Goal: Transaction & Acquisition: Purchase product/service

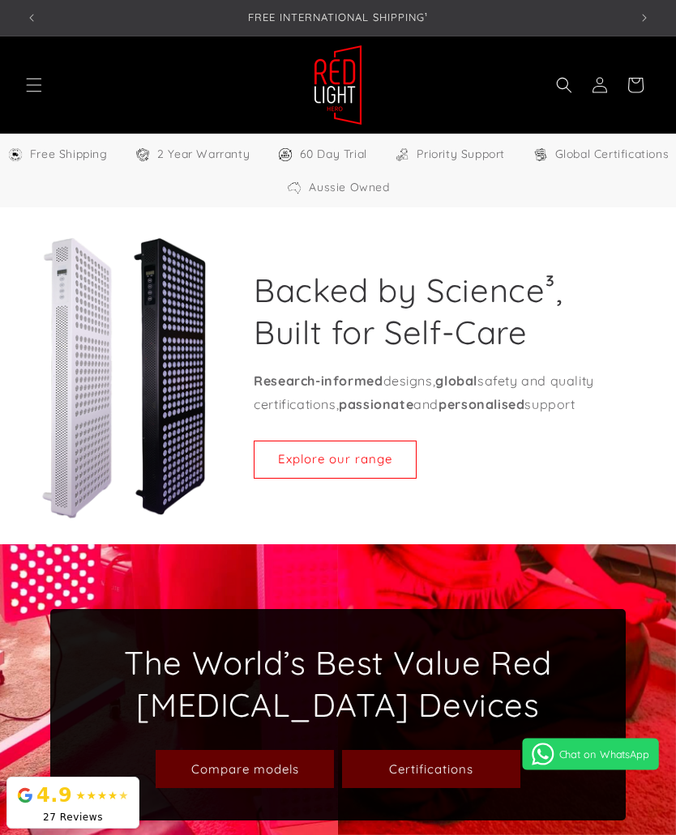
scroll to position [244, 0]
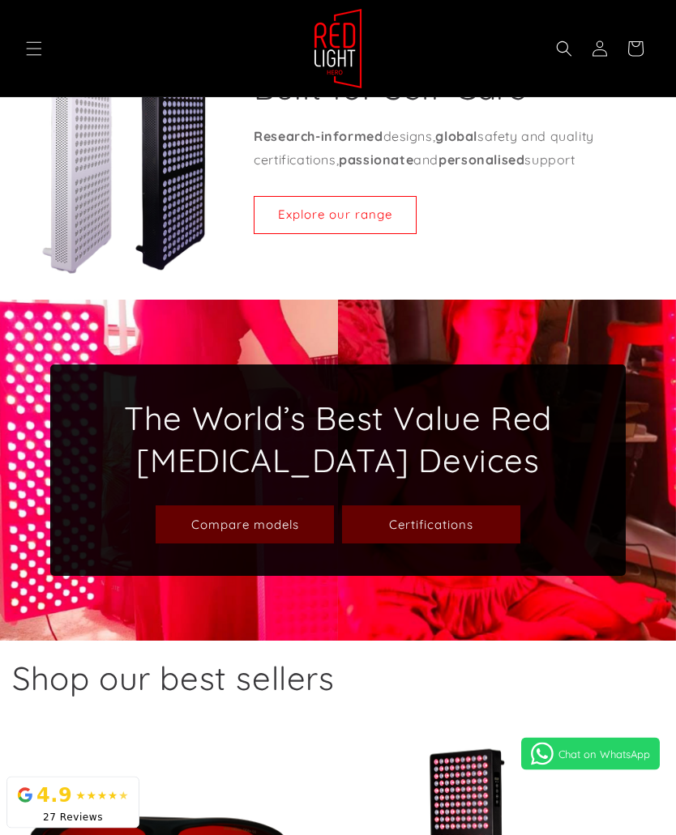
select select "**"
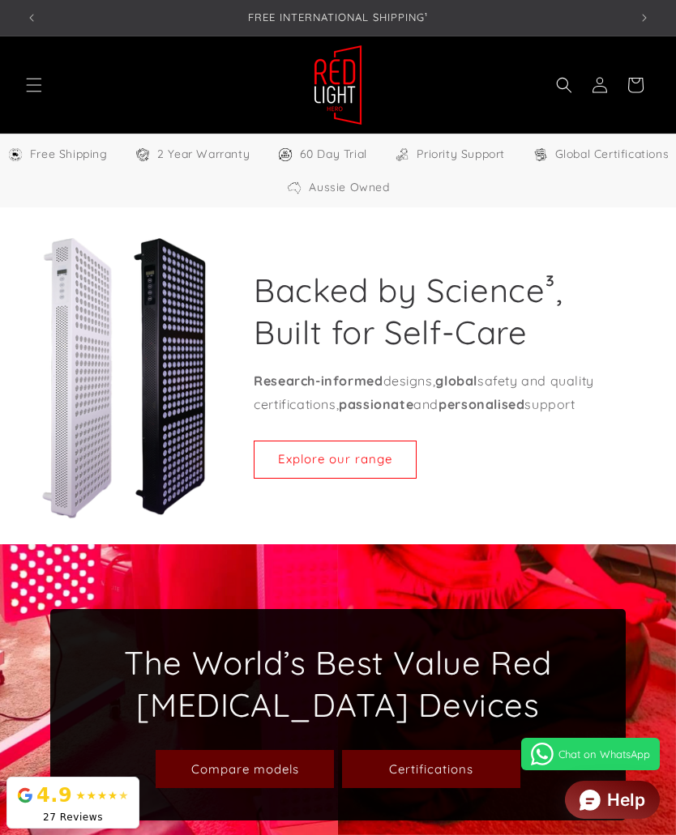
click at [28, 88] on icon "Menu" at bounding box center [34, 85] width 16 height 16
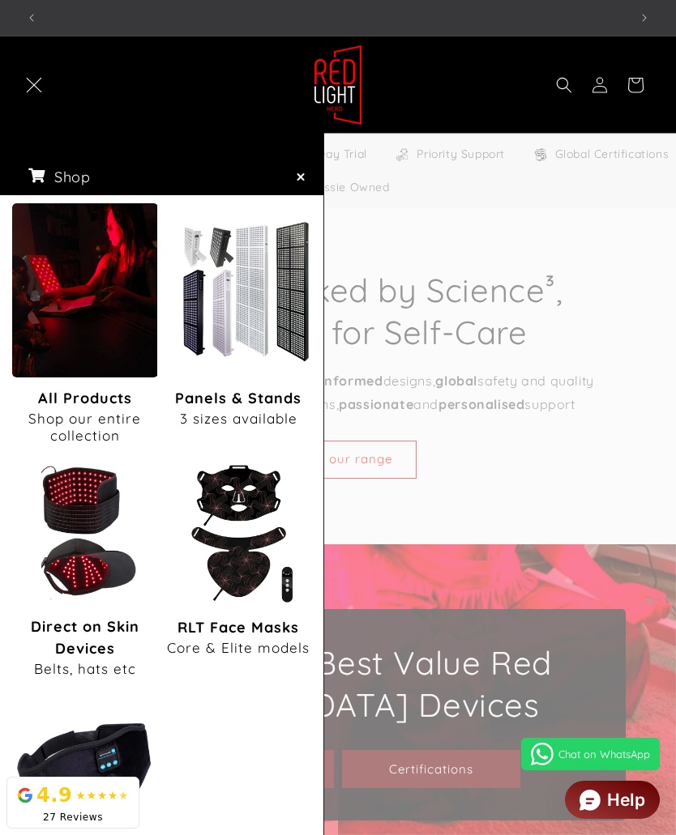
scroll to position [0, 1809]
click at [95, 320] on img "All Products" at bounding box center [84, 290] width 145 height 174
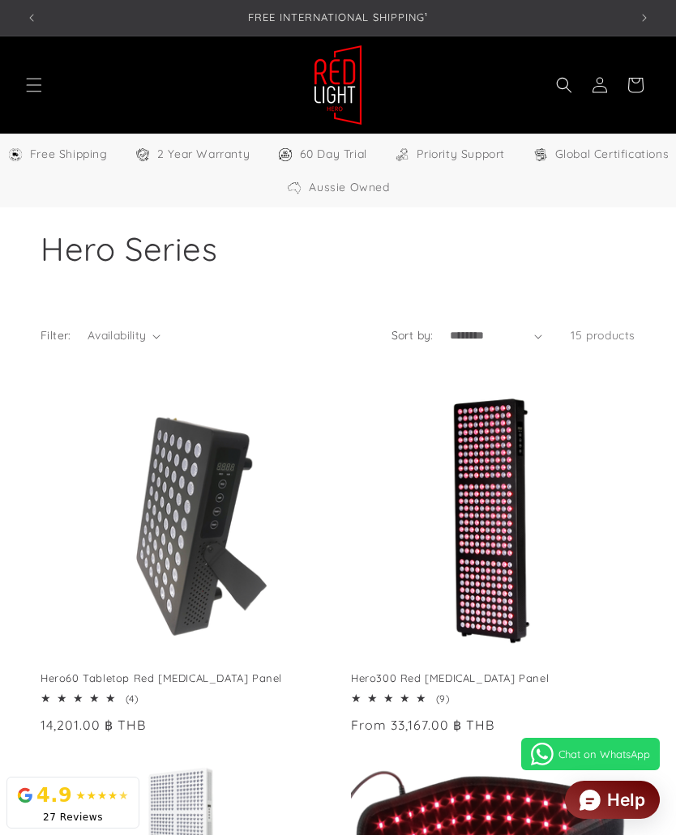
select select "**"
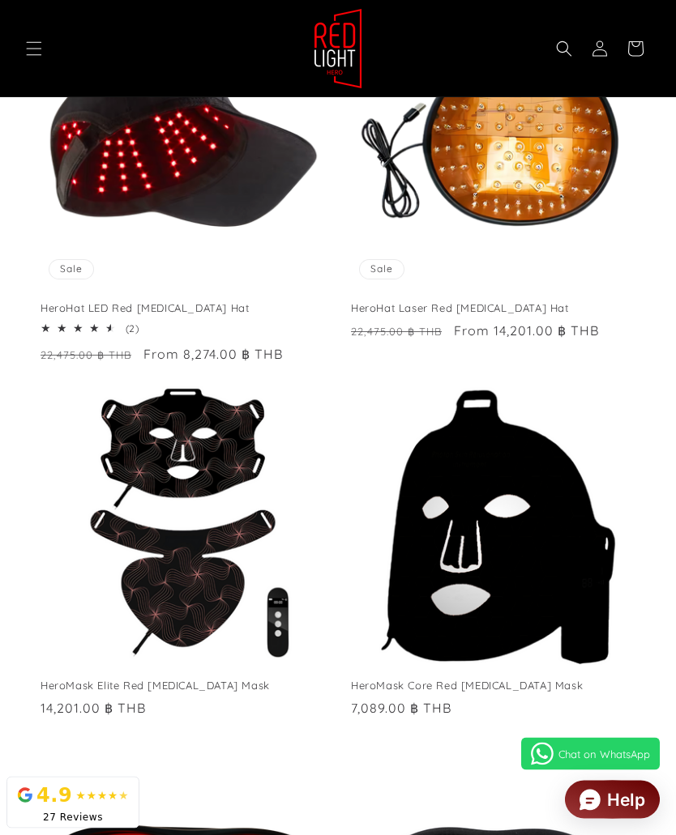
scroll to position [1130, 0]
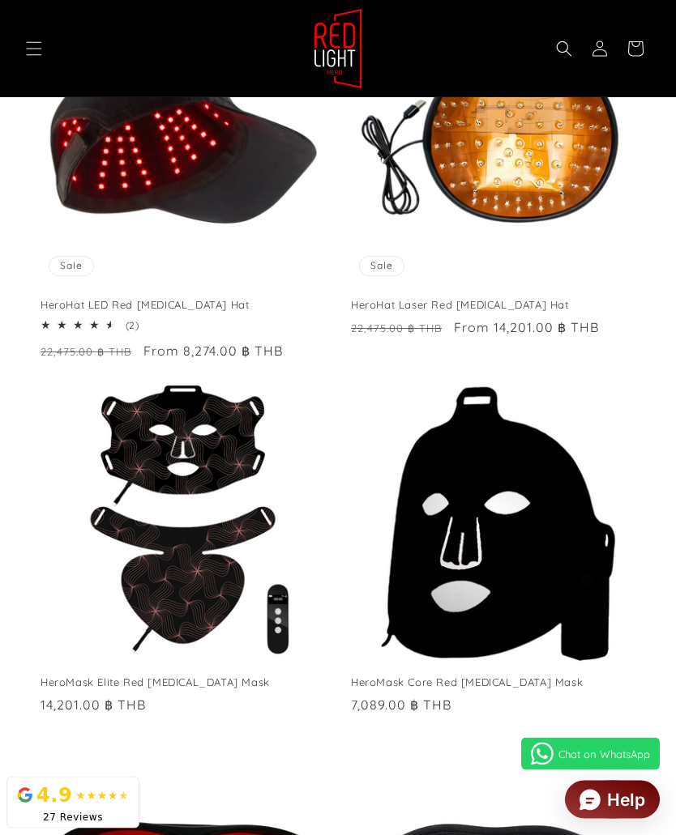
click at [139, 677] on link "HeroMask Elite Red [MEDICAL_DATA] Mask" at bounding box center [183, 684] width 284 height 14
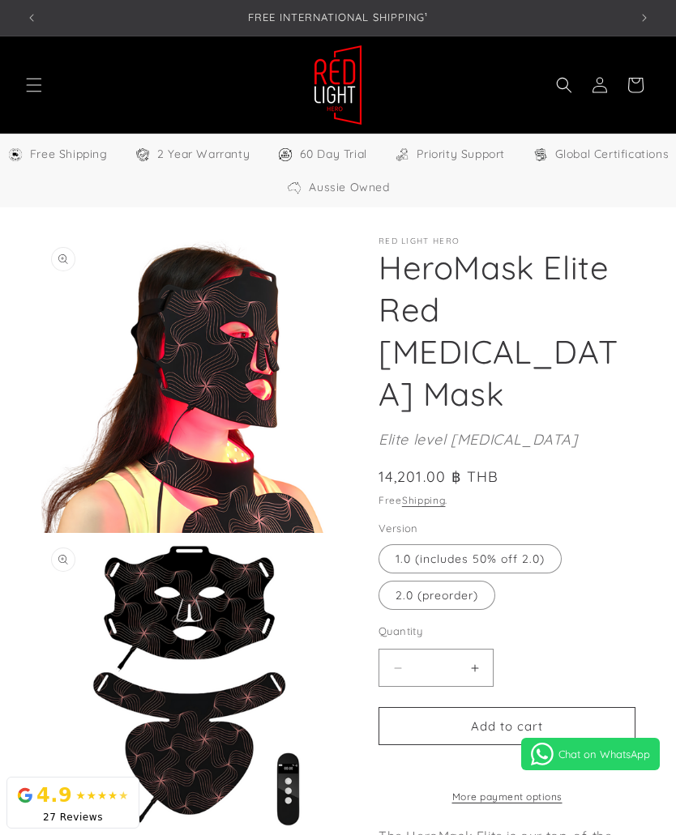
select select "**"
click at [472, 581] on label "2.0 (preorder) Variant sold out or unavailable" at bounding box center [436, 595] width 117 height 29
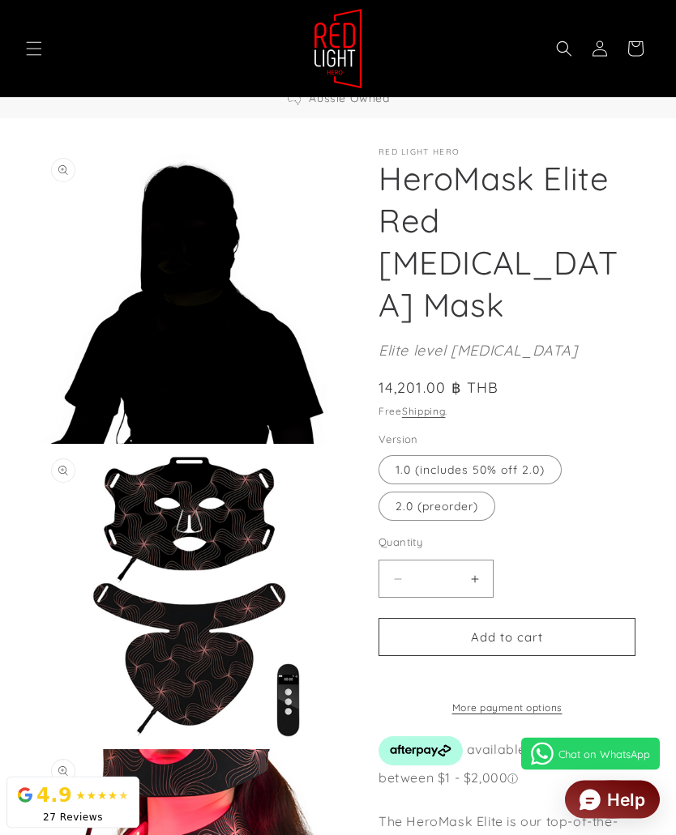
scroll to position [89, 0]
click at [555, 618] on button "Add to cart" at bounding box center [506, 637] width 257 height 38
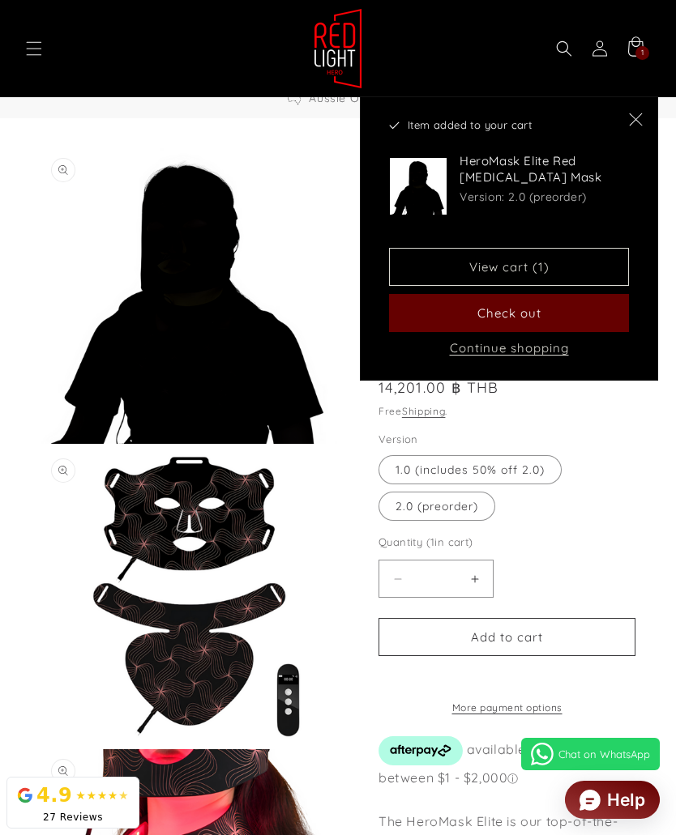
scroll to position [0, 1206]
click at [540, 348] on button "Continue shopping" at bounding box center [509, 348] width 129 height 16
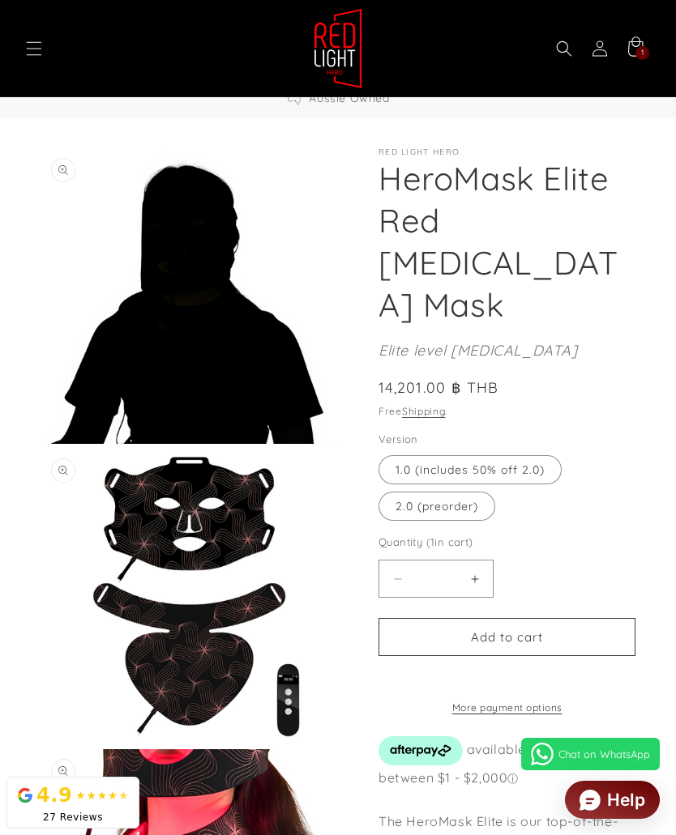
scroll to position [208, 0]
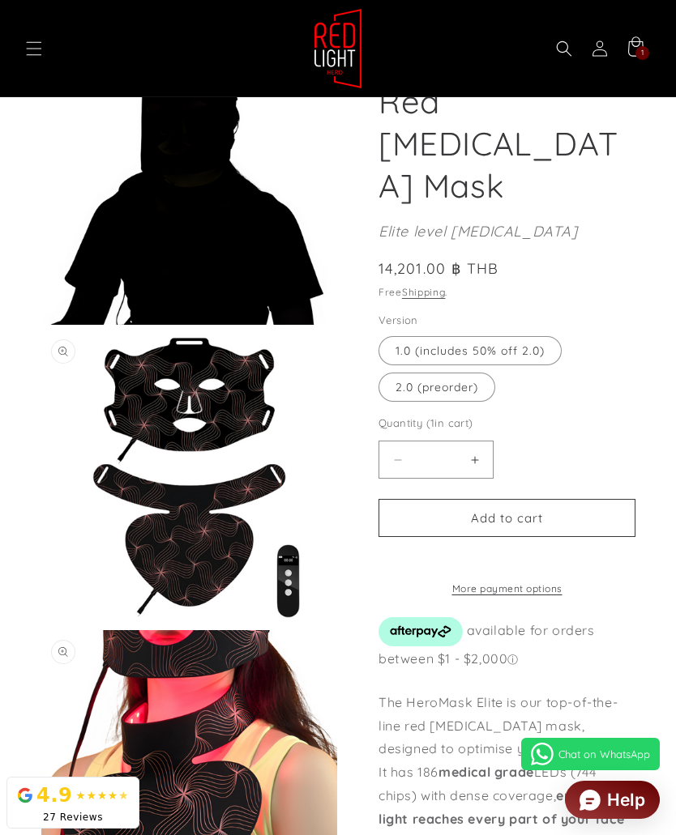
click at [36, 46] on icon "Menu" at bounding box center [34, 49] width 16 height 16
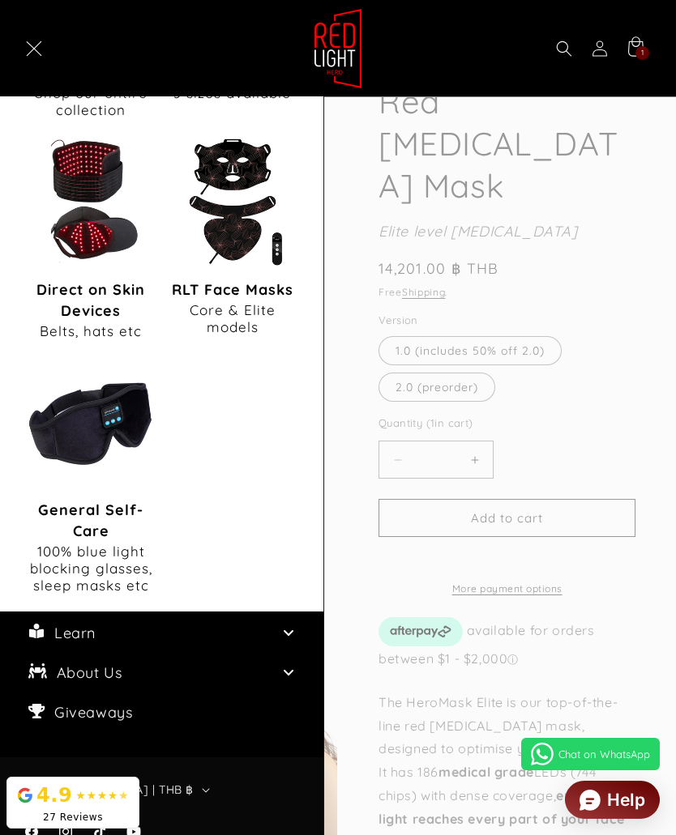
scroll to position [0, 0]
click at [107, 438] on img "General Self-Care" at bounding box center [91, 423] width 134 height 134
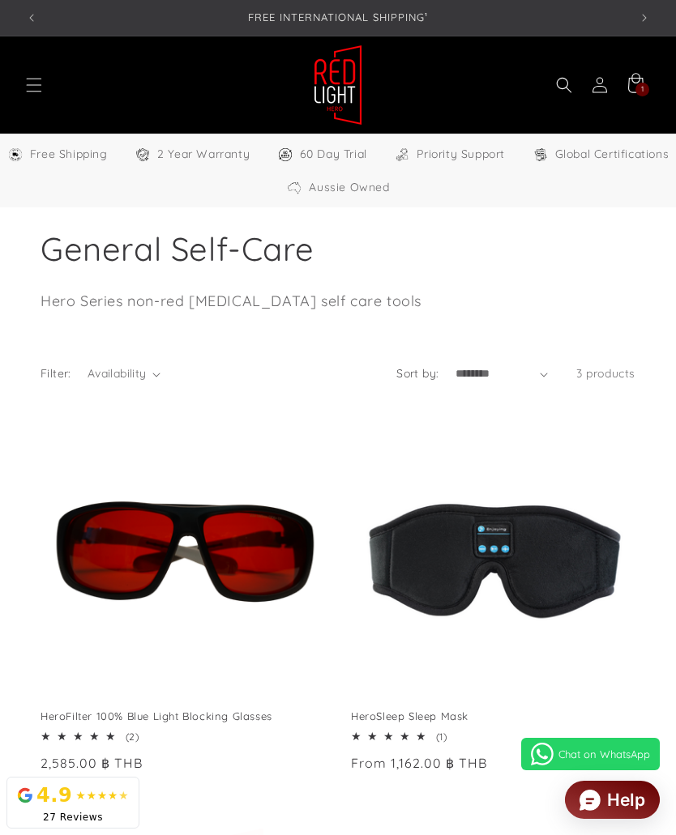
select select "**"
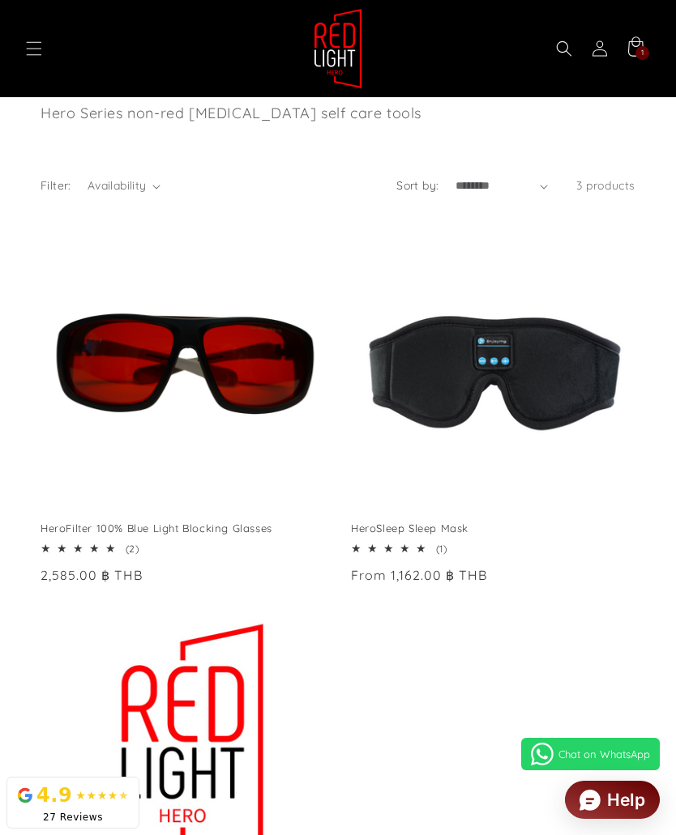
scroll to position [0, 1206]
click at [131, 536] on link "HeroFilter 100% Blue Light Blocking Glasses" at bounding box center [183, 529] width 284 height 14
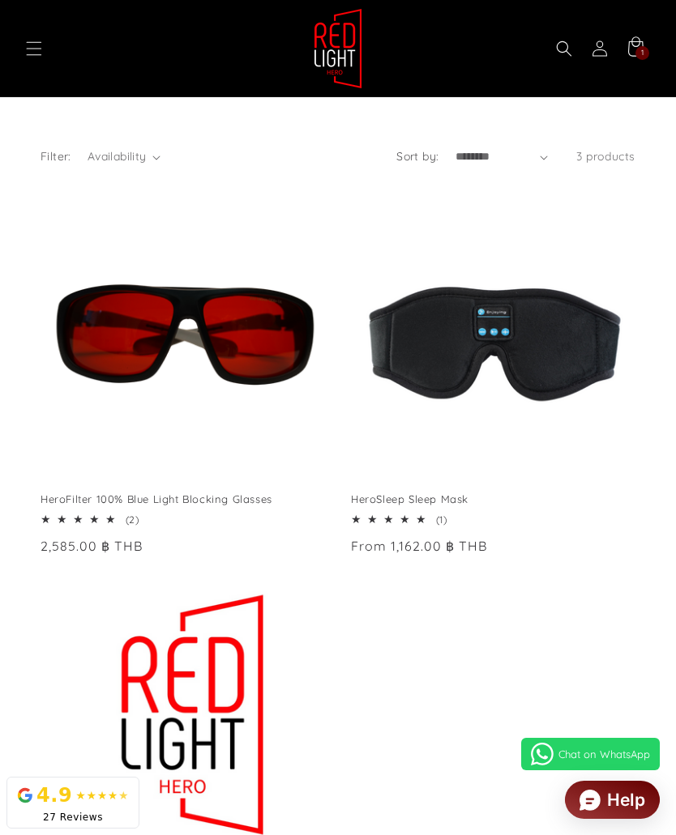
click at [40, 46] on icon "Menu" at bounding box center [34, 49] width 16 height 16
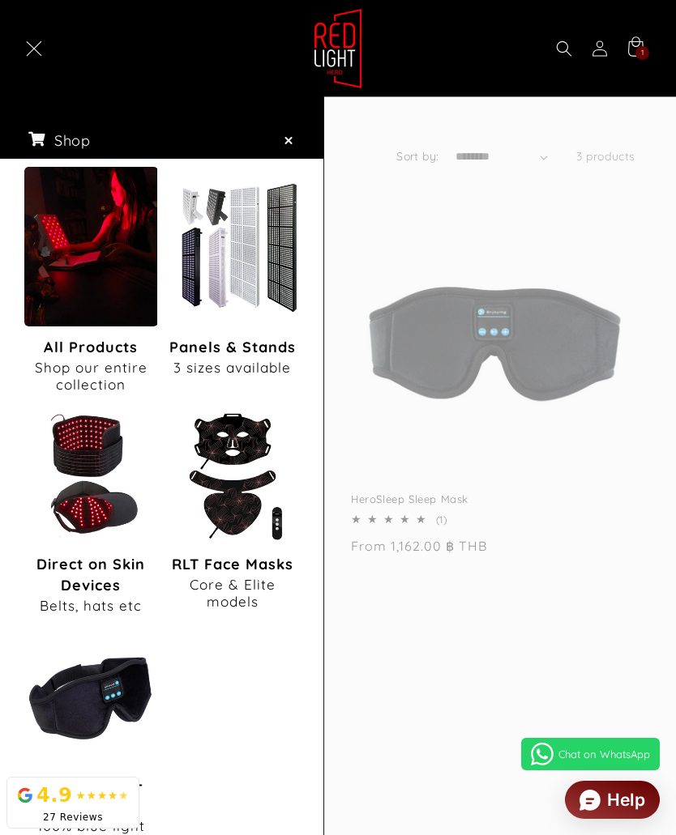
scroll to position [0, 0]
click at [642, 53] on span "1" at bounding box center [642, 53] width 3 height 14
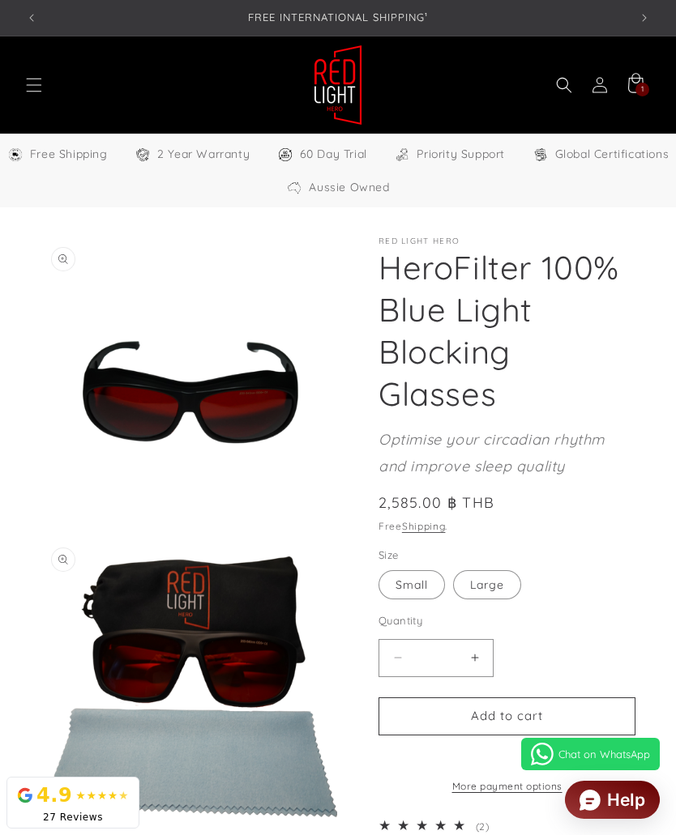
select select "**"
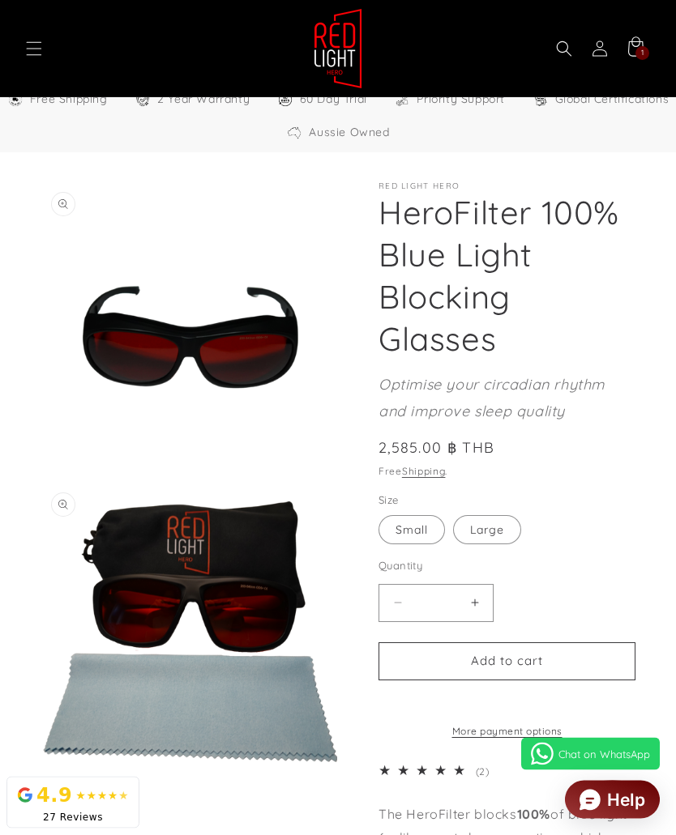
scroll to position [0, 1206]
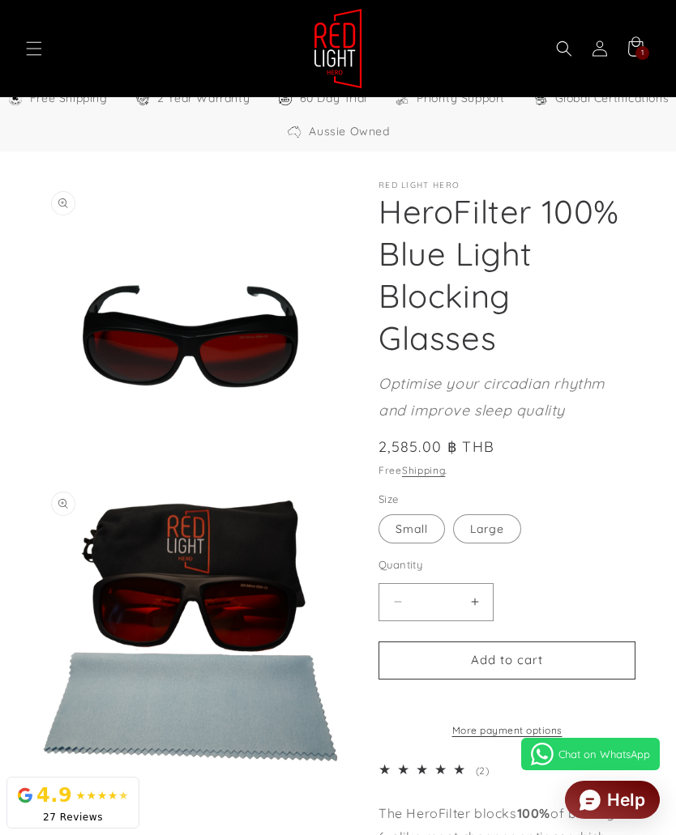
click at [536, 663] on button "Add to cart" at bounding box center [506, 661] width 257 height 38
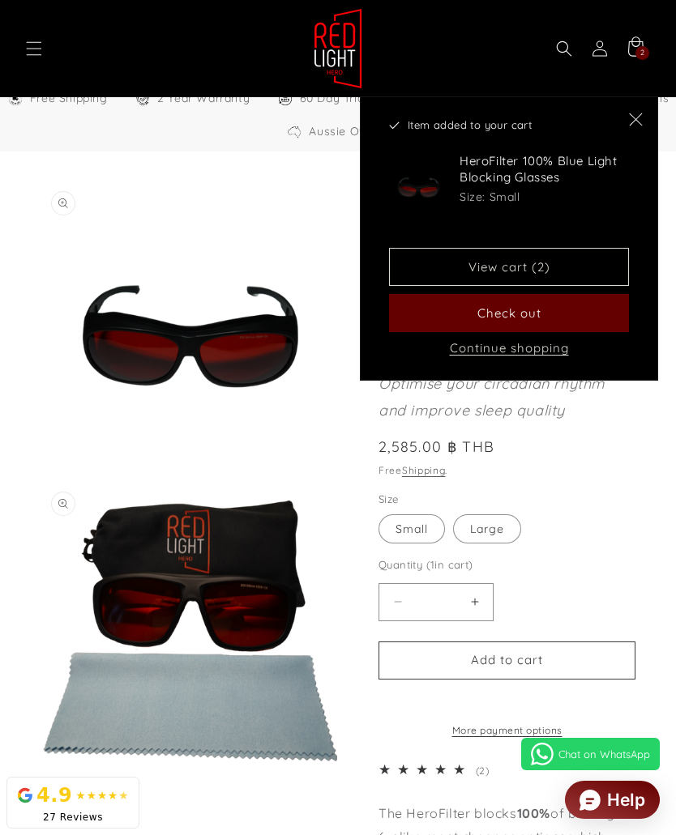
click at [520, 350] on button "Continue shopping" at bounding box center [509, 348] width 129 height 16
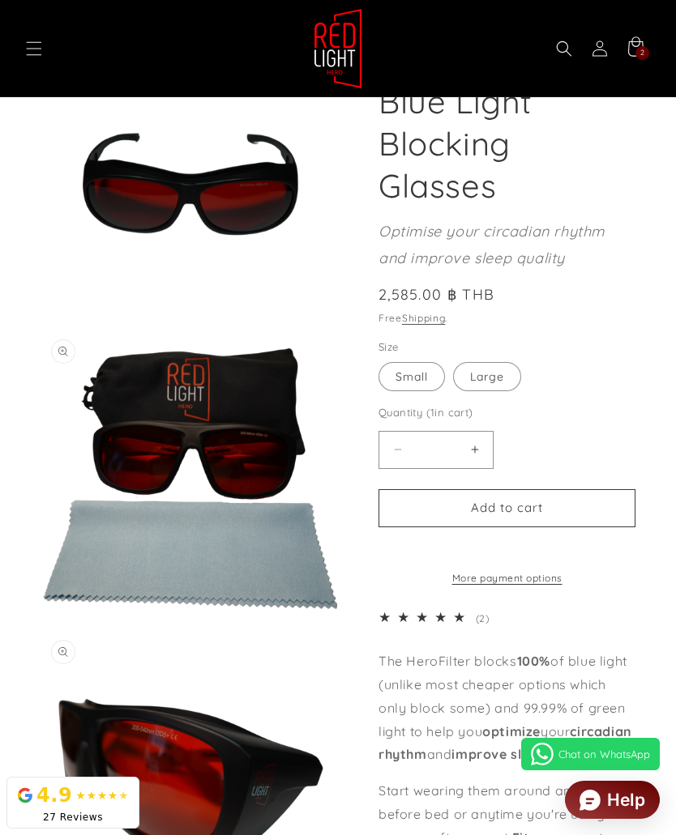
scroll to position [0, 1809]
click at [32, 51] on icon "Menu" at bounding box center [34, 49] width 16 height 16
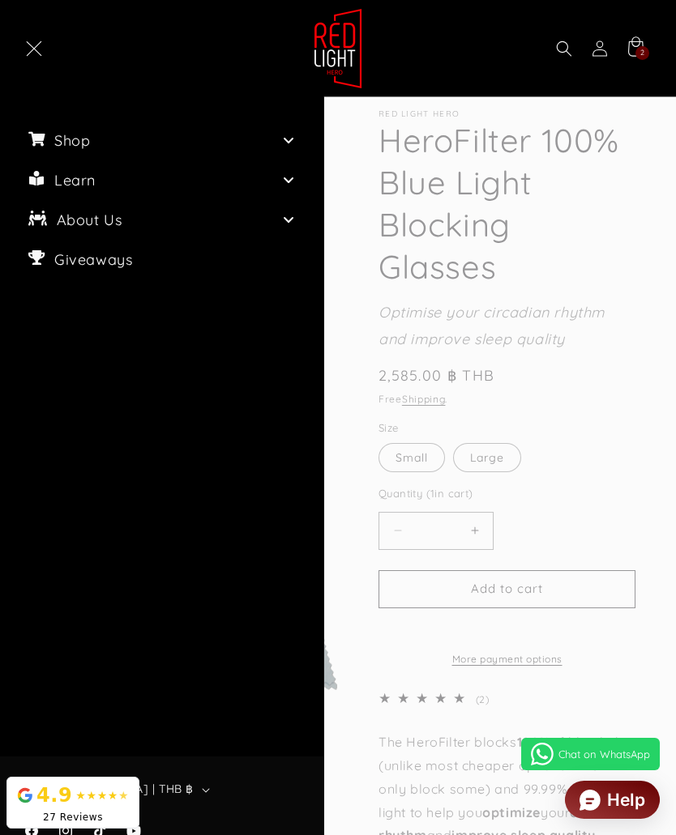
scroll to position [125, 0]
click at [52, 66] on summary "Menu" at bounding box center [34, 49] width 36 height 36
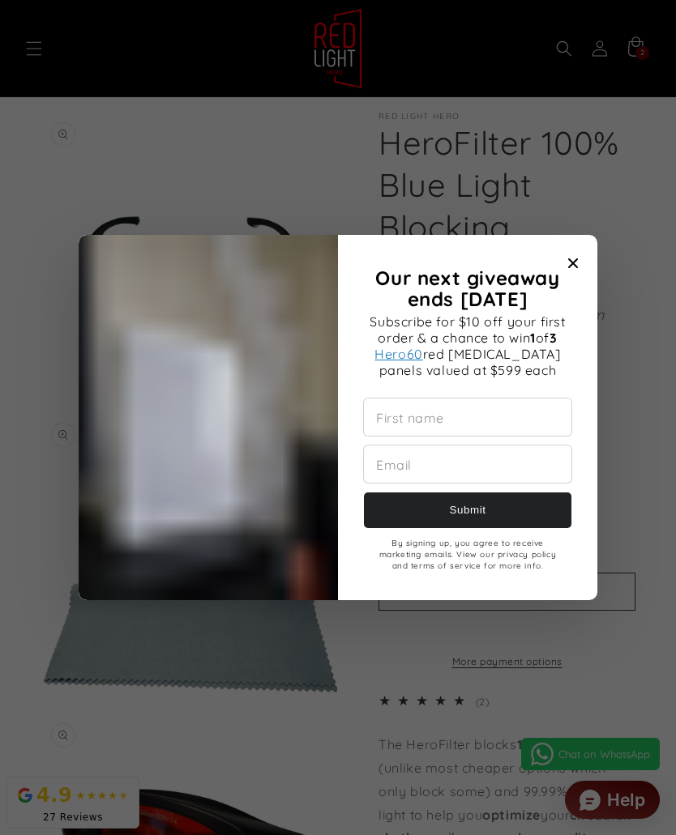
click at [574, 268] on icon "Close modal" at bounding box center [573, 263] width 10 height 10
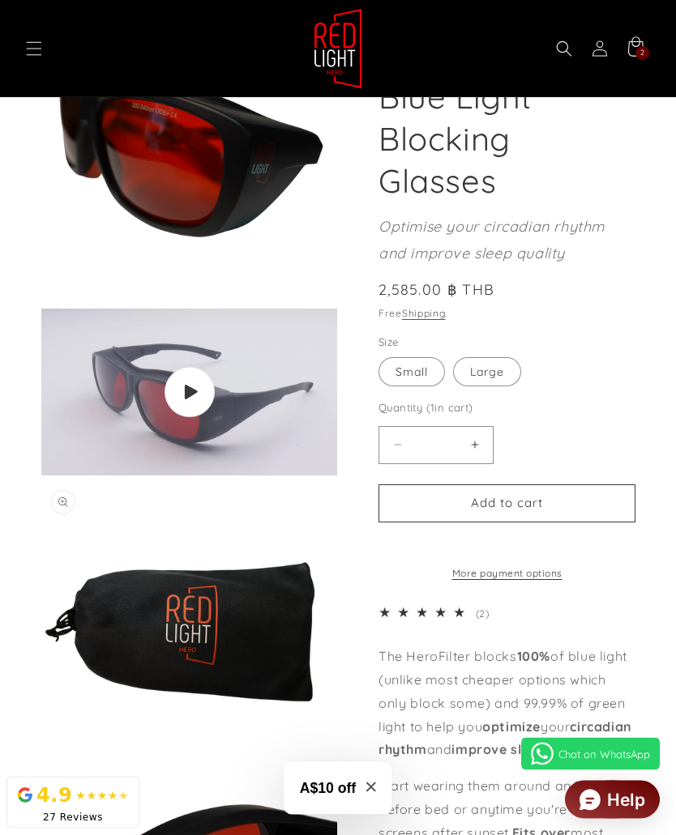
scroll to position [847, 0]
click at [199, 399] on span "Play video" at bounding box center [189, 392] width 50 height 50
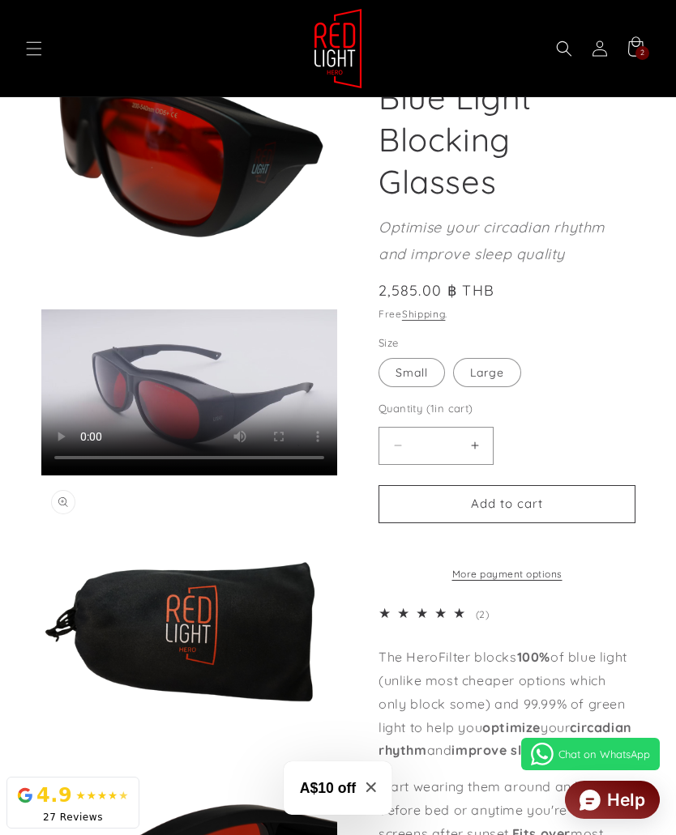
click at [324, 315] on video "HeroFilter 100% Blue Light Blocking Glasses" at bounding box center [189, 392] width 296 height 167
click at [50, 338] on video "HeroFilter 100% Blue Light Blocking Glasses" at bounding box center [189, 392] width 296 height 167
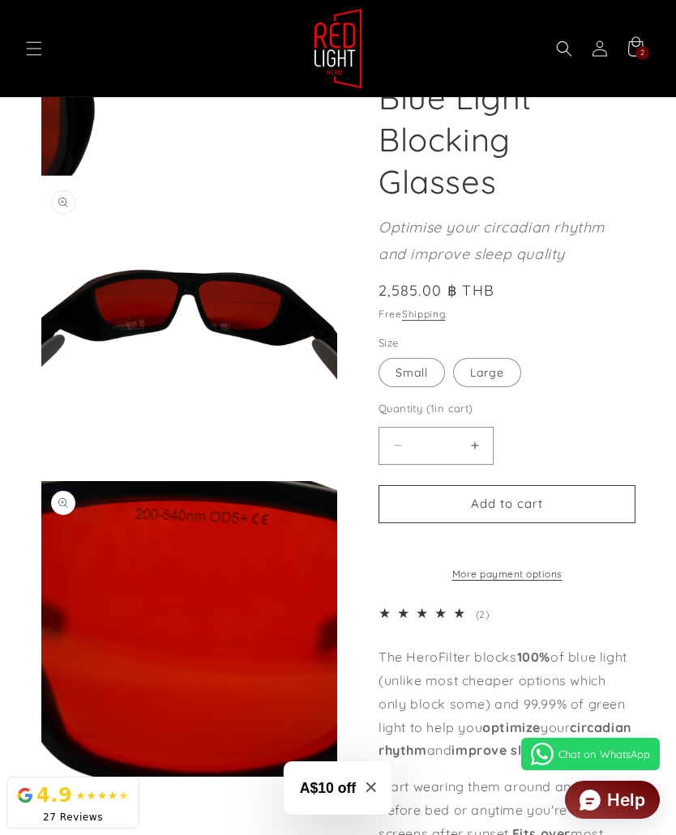
scroll to position [0, 603]
click at [45, 50] on span "Menu" at bounding box center [34, 49] width 36 height 36
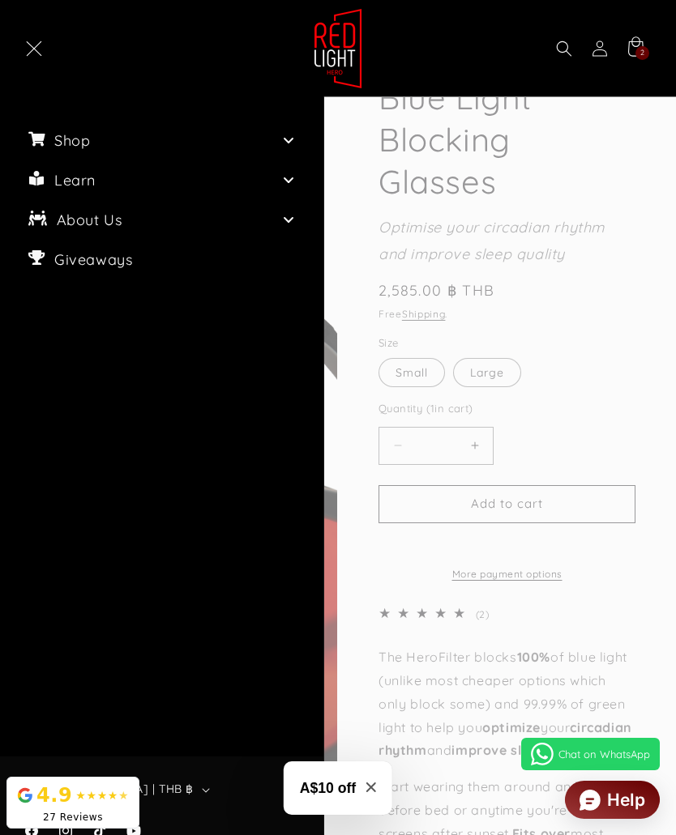
scroll to position [0, 1206]
click at [44, 40] on span "Menu" at bounding box center [34, 49] width 36 height 36
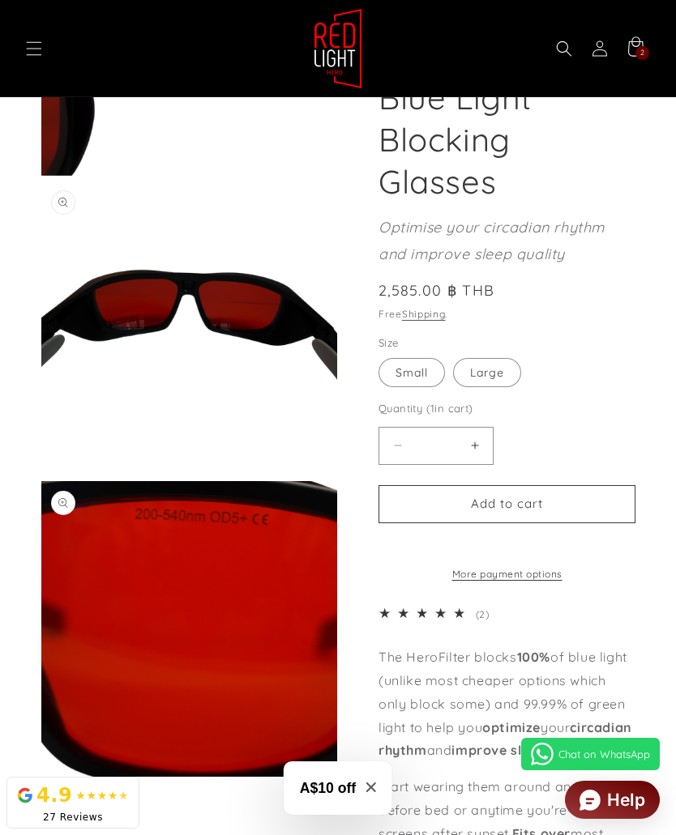
scroll to position [0, 1809]
click at [637, 43] on icon at bounding box center [635, 49] width 36 height 36
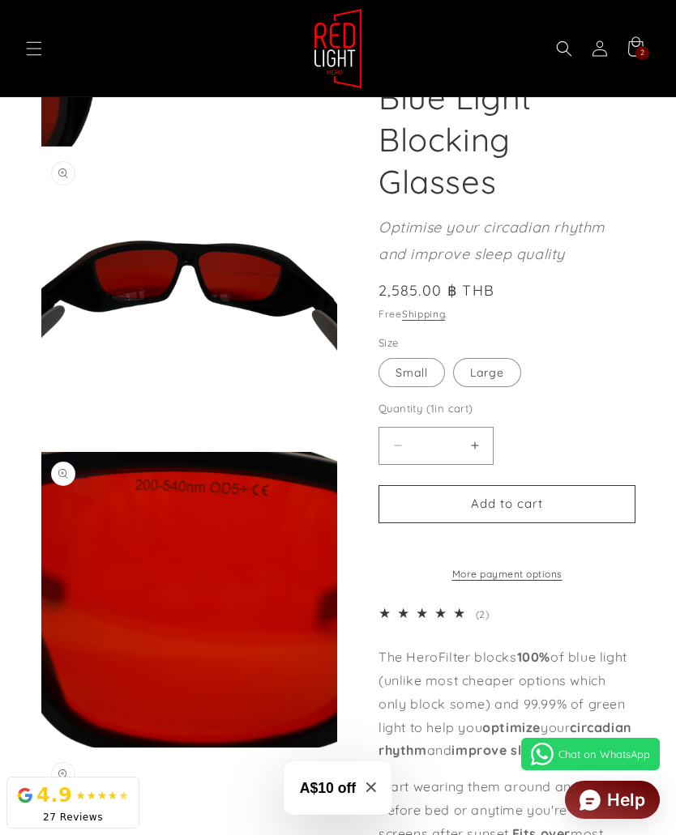
scroll to position [0, 0]
click at [31, 50] on icon "Menu" at bounding box center [34, 49] width 16 height 16
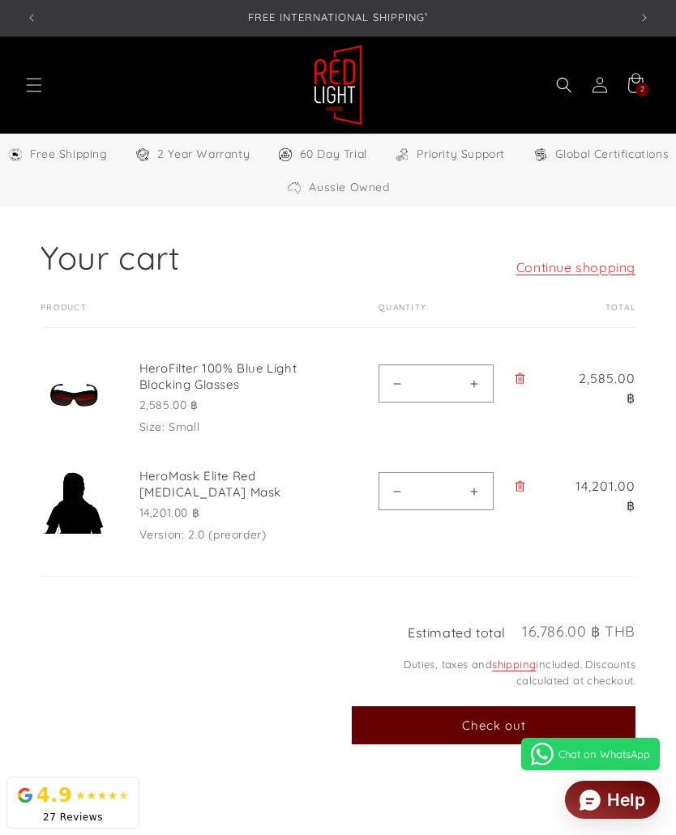
select select "**"
click at [522, 381] on icon "Remove HeroFilter 100% Blue Light Blocking Glasses - Small" at bounding box center [520, 379] width 12 height 12
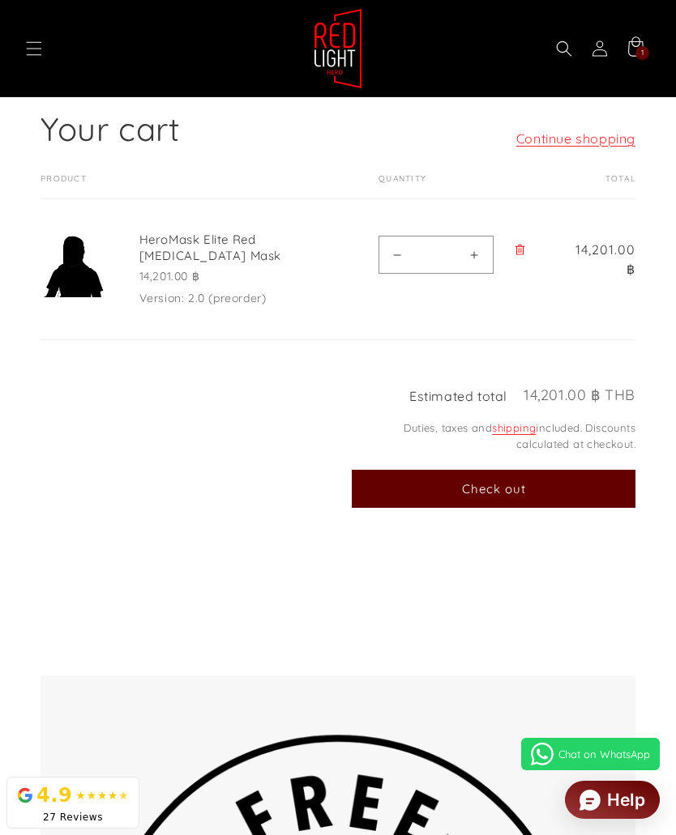
scroll to position [0, 1809]
